Goal: Find specific page/section: Find specific page/section

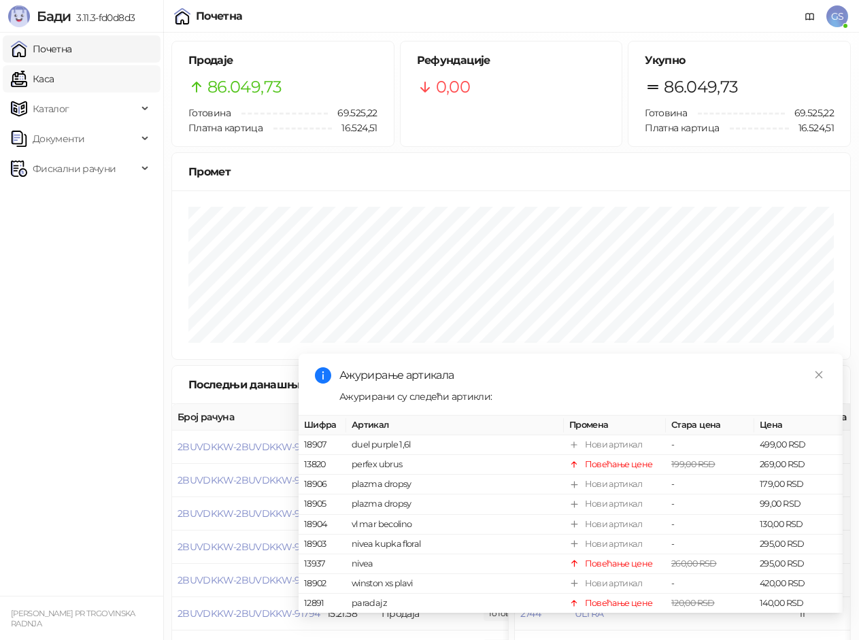
click at [54, 77] on link "Каса" at bounding box center [32, 78] width 43 height 27
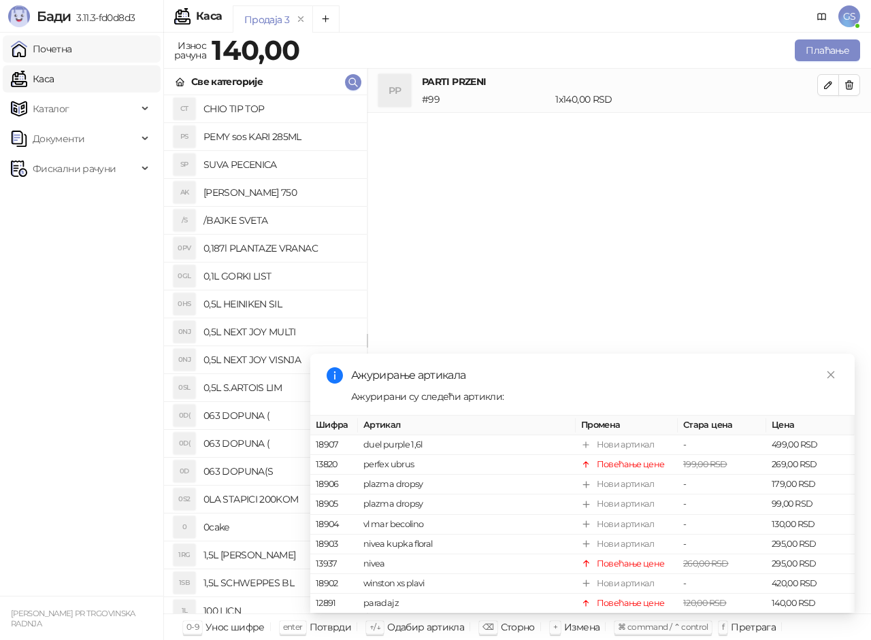
click at [72, 52] on link "Почетна" at bounding box center [41, 48] width 61 height 27
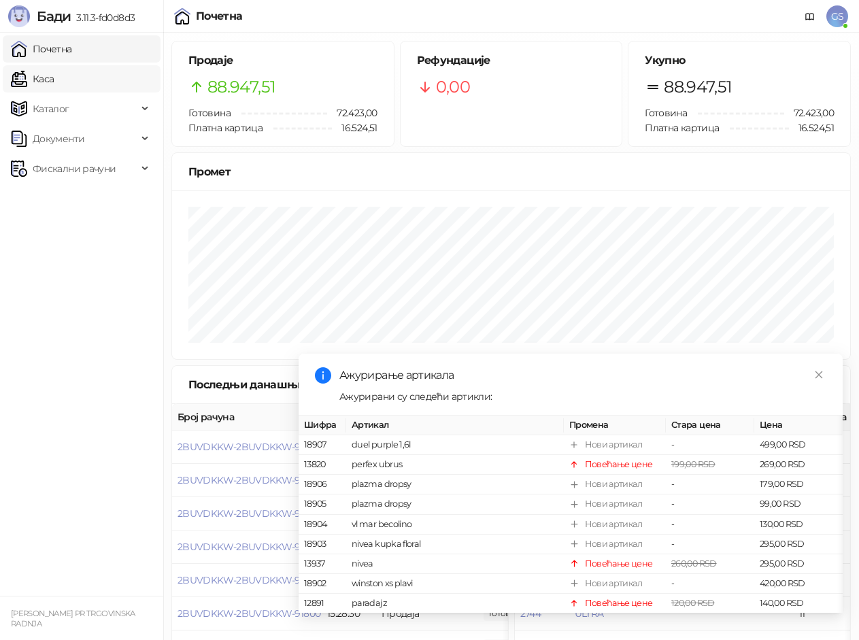
click at [54, 86] on link "Каса" at bounding box center [32, 78] width 43 height 27
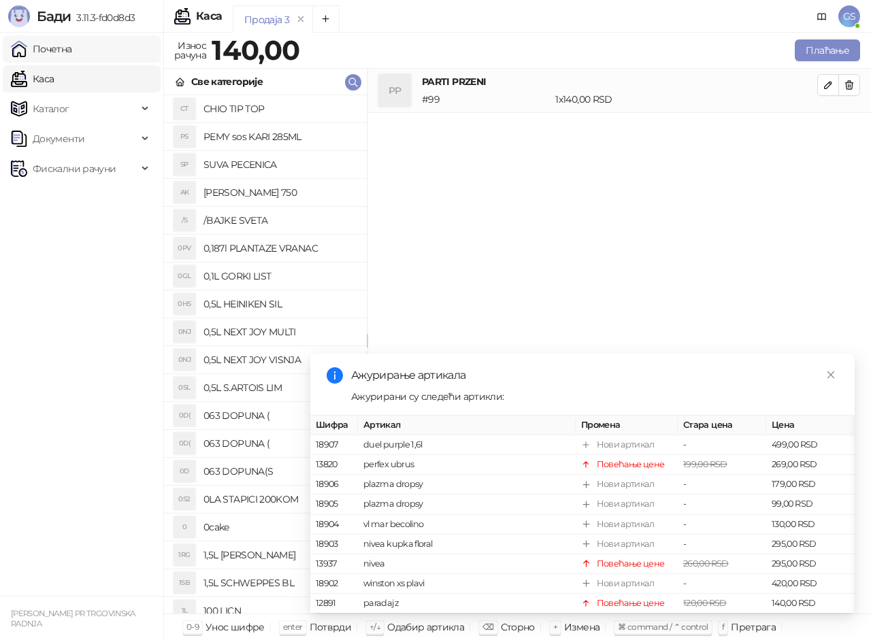
click at [72, 54] on link "Почетна" at bounding box center [41, 48] width 61 height 27
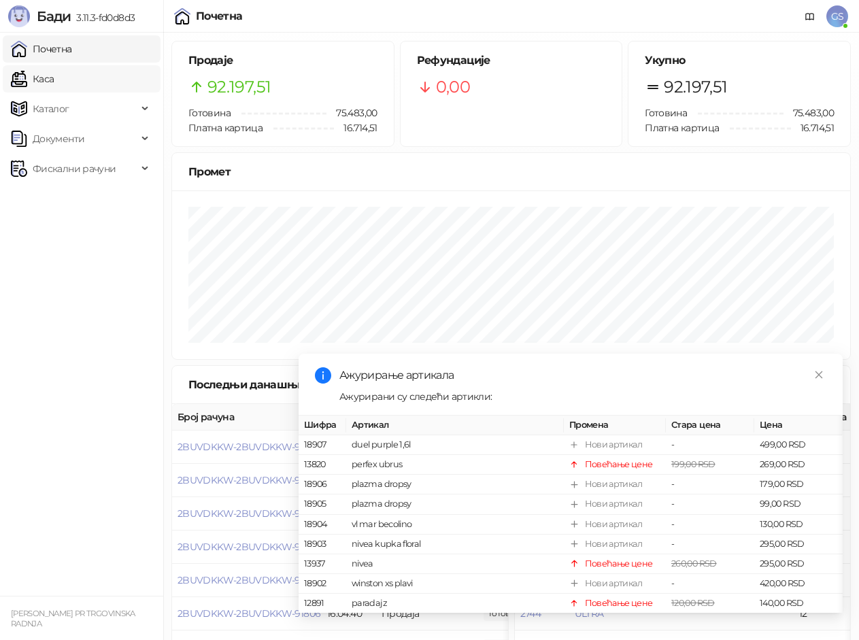
click at [54, 80] on link "Каса" at bounding box center [32, 78] width 43 height 27
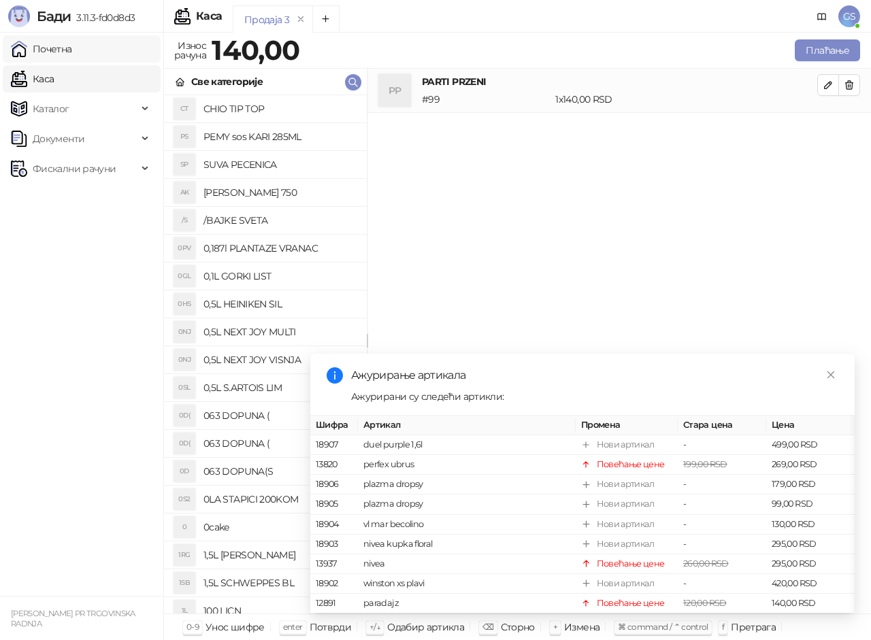
click at [68, 54] on link "Почетна" at bounding box center [41, 48] width 61 height 27
